Goal: Information Seeking & Learning: Learn about a topic

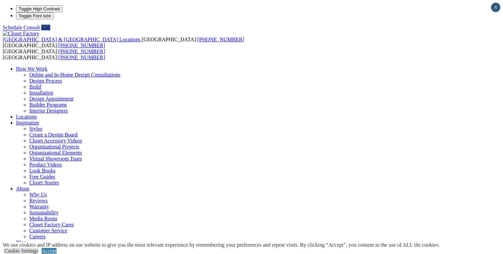
click at [57, 248] on link "Accept" at bounding box center [49, 251] width 15 height 6
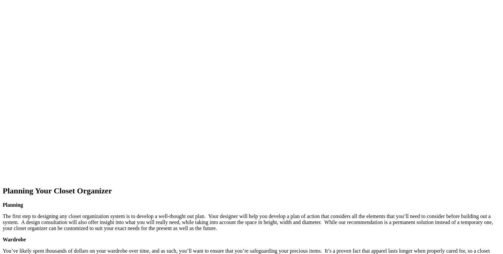
scroll to position [775, 0]
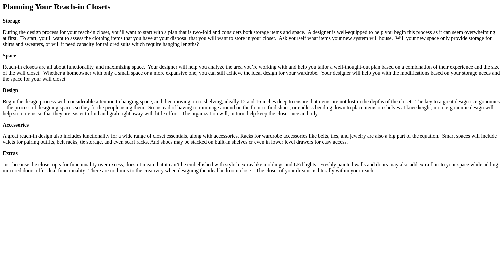
scroll to position [968, 0]
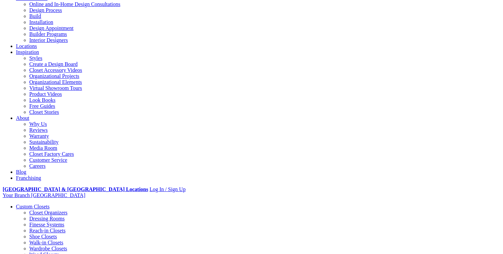
scroll to position [71, 0]
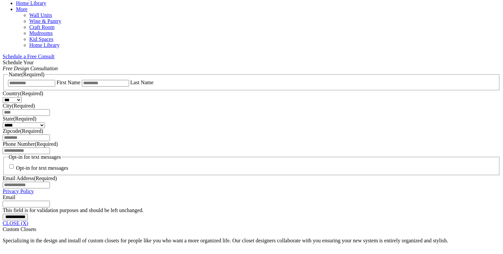
scroll to position [402, 0]
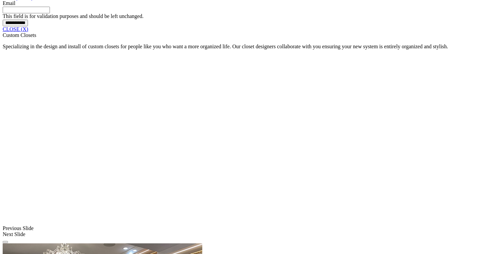
scroll to position [591, 0]
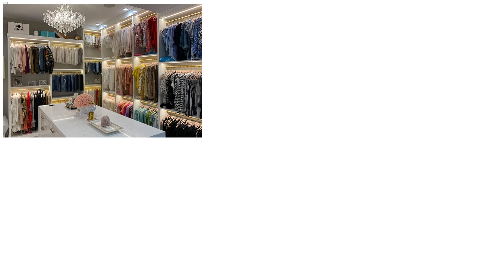
scroll to position [896, 0]
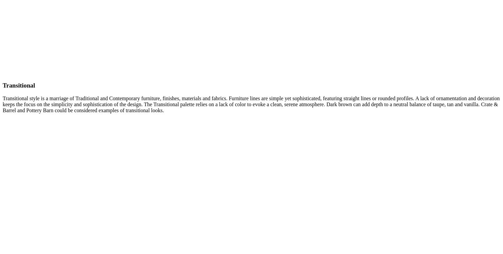
scroll to position [1803, 0]
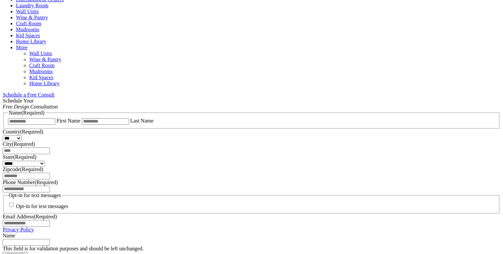
scroll to position [230, 0]
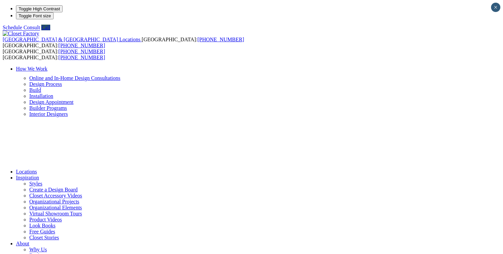
click at [48, 66] on link "How We Work" at bounding box center [32, 69] width 32 height 6
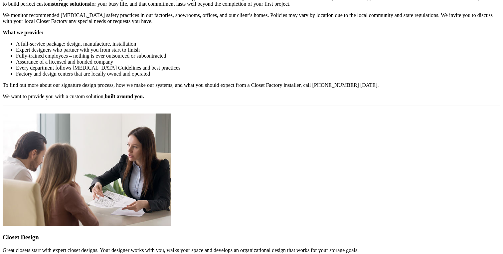
scroll to position [761, 0]
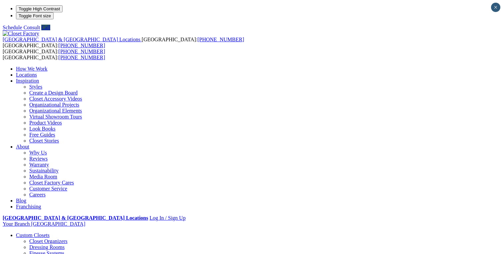
click at [39, 238] on link "Closet Organizers" at bounding box center [48, 241] width 38 height 6
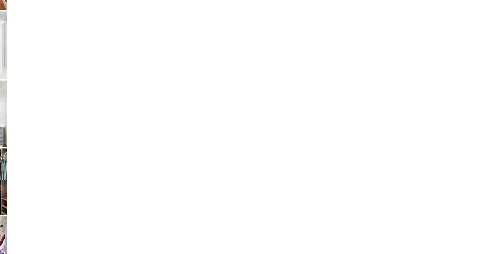
scroll to position [1461, 0]
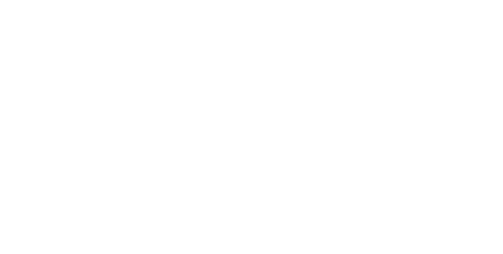
scroll to position [1664, 0]
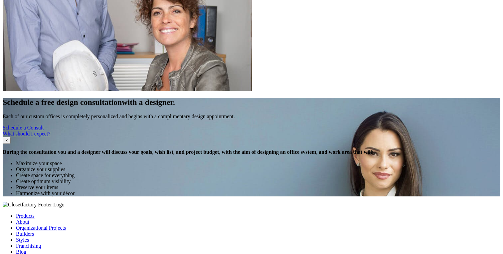
scroll to position [1610, 0]
